Goal: Navigation & Orientation: Go to known website

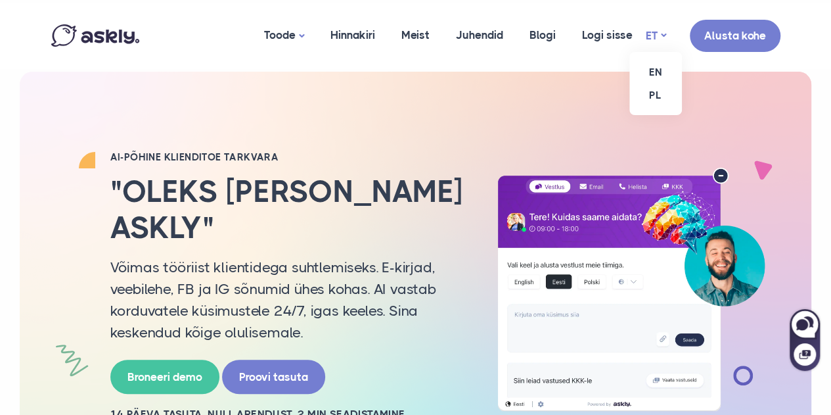
click at [656, 35] on link "ET" at bounding box center [656, 35] width 20 height 19
click at [648, 68] on link "EN" at bounding box center [655, 71] width 53 height 23
click at [647, 32] on link "ET" at bounding box center [656, 35] width 20 height 19
click at [650, 73] on link "EN" at bounding box center [655, 71] width 53 height 23
